Goal: Transaction & Acquisition: Subscribe to service/newsletter

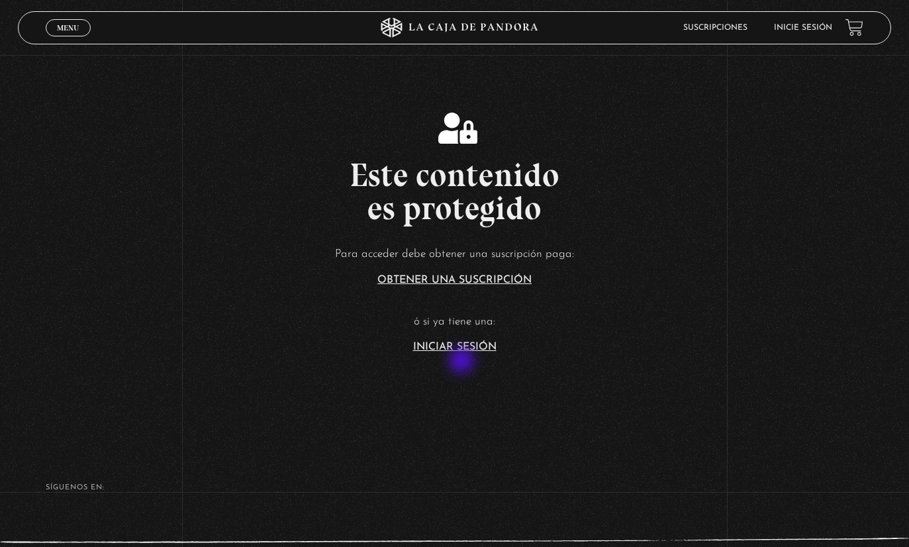
click at [463, 352] on article "Para acceder debe obtener una suscripción paga: Obtener una suscripción ó si ya…" at bounding box center [454, 298] width 909 height 108
click at [439, 352] on link "Iniciar Sesión" at bounding box center [454, 347] width 83 height 11
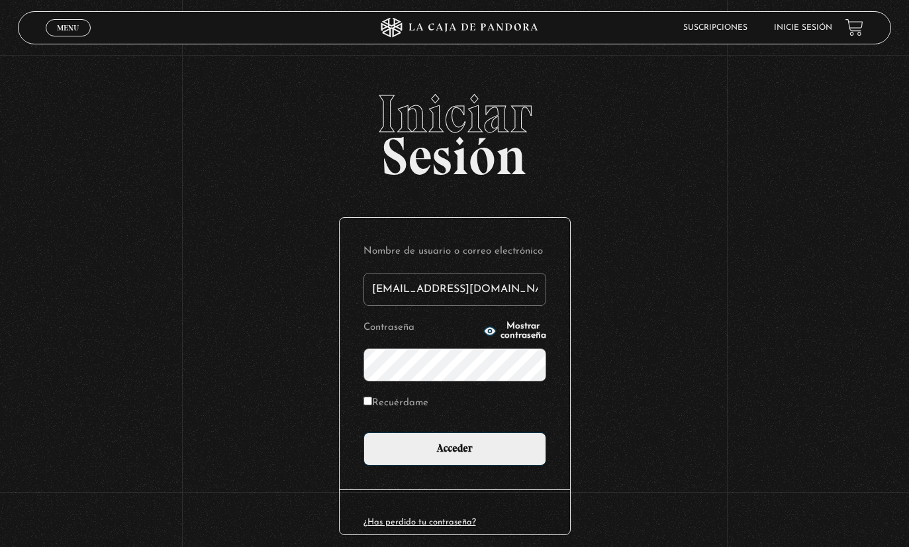
type input "loreanadnn@gmail.com"
click at [454, 455] on input "Acceder" at bounding box center [454, 448] width 183 height 33
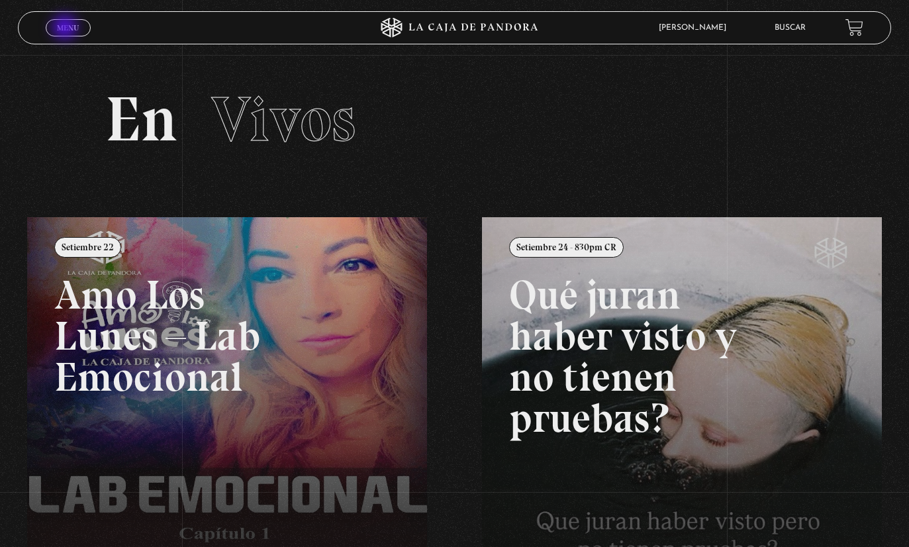
click at [66, 28] on span "Menu" at bounding box center [68, 28] width 22 height 8
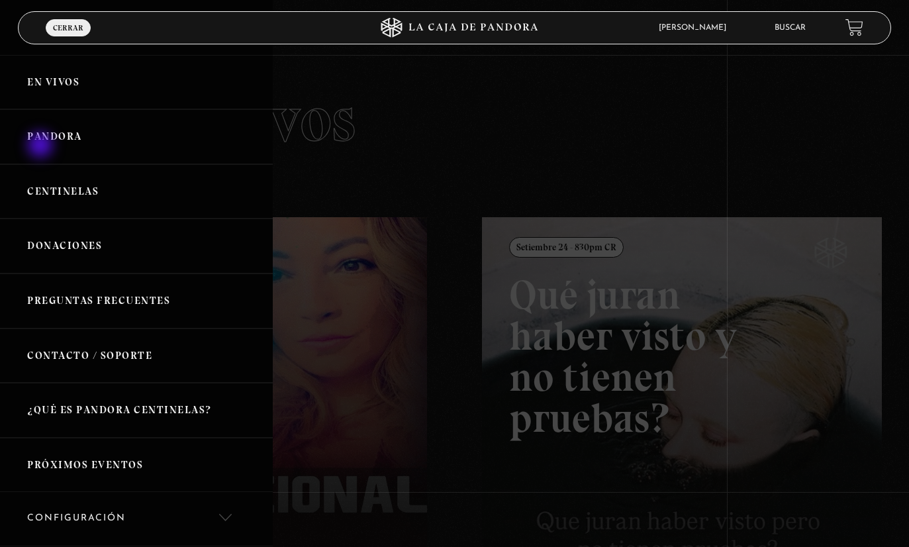
click at [42, 147] on link "Pandora" at bounding box center [136, 136] width 273 height 55
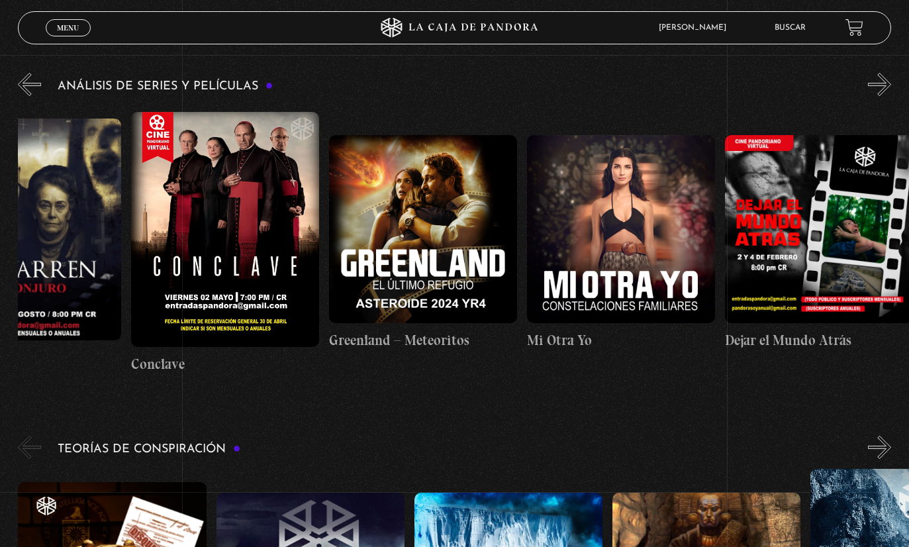
scroll to position [0, 273]
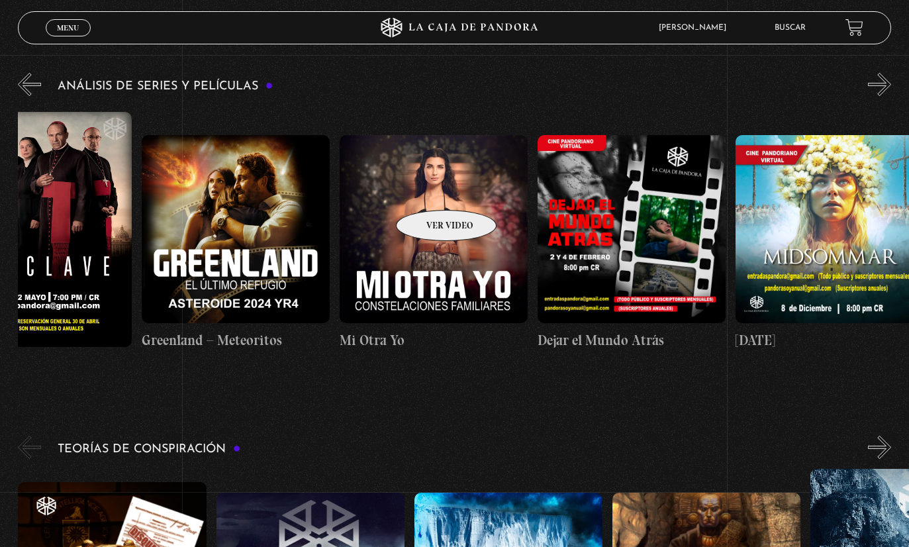
click at [432, 218] on figure at bounding box center [434, 229] width 188 height 188
